Goal: Check status

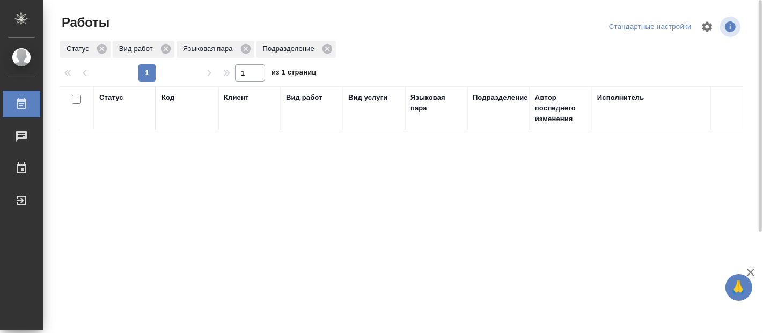
click at [324, 216] on div "Статус Код Клиент Вид работ Вид услуги Языковая пара Подразделение Автор послед…" at bounding box center [401, 279] width 684 height 386
